Goal: Navigation & Orientation: Find specific page/section

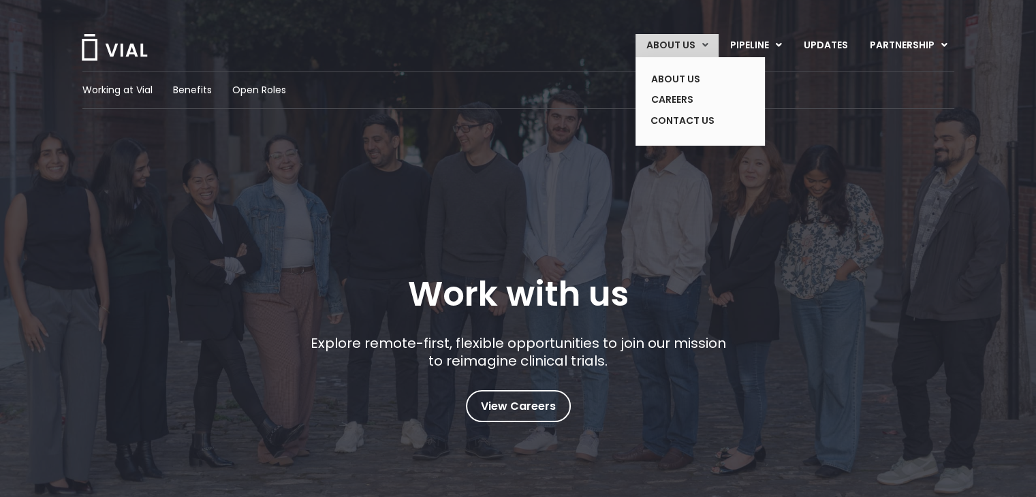
click at [689, 48] on link "ABOUT US" at bounding box center [677, 45] width 83 height 23
click at [684, 42] on link "ABOUT US" at bounding box center [677, 45] width 83 height 23
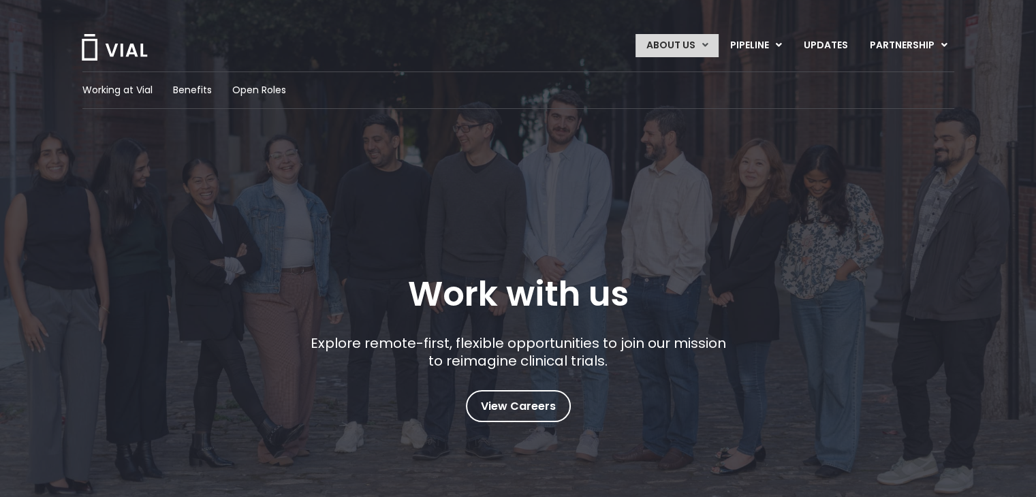
click at [684, 42] on link "ABOUT US" at bounding box center [677, 45] width 83 height 23
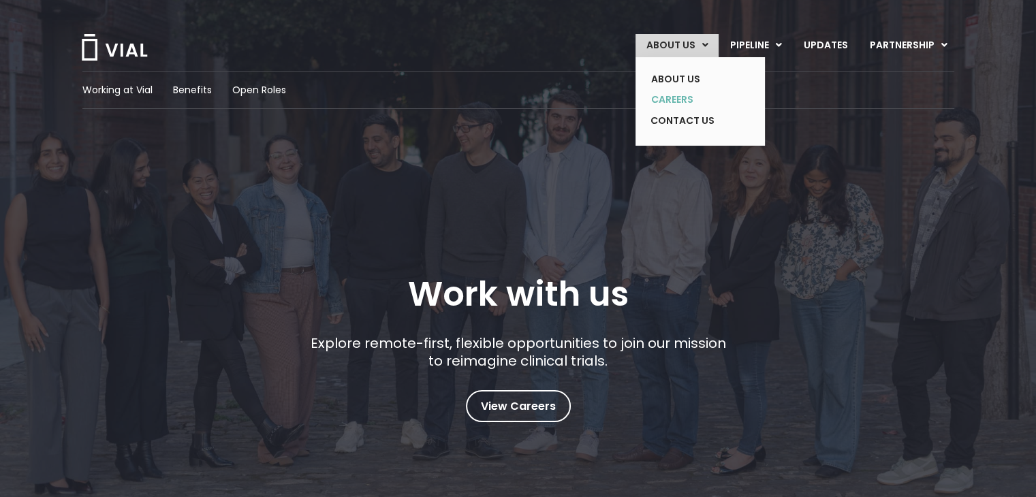
click at [676, 99] on link "CAREERS" at bounding box center [689, 99] width 99 height 21
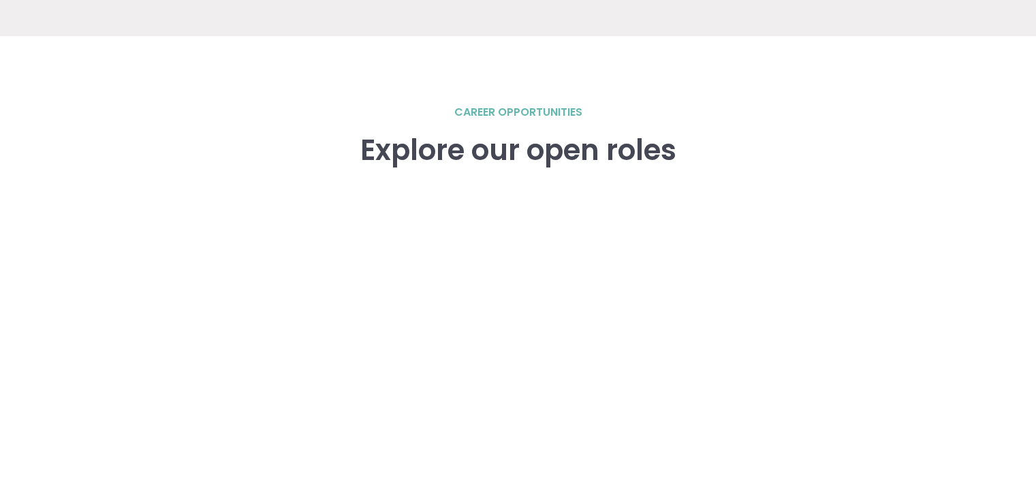
scroll to position [1885, 0]
